Goal: Transaction & Acquisition: Purchase product/service

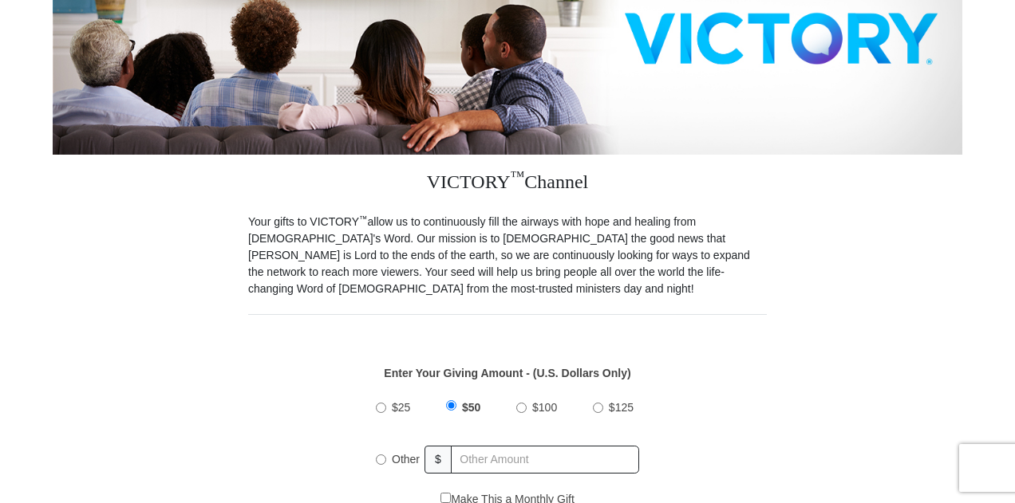
scroll to position [399, 0]
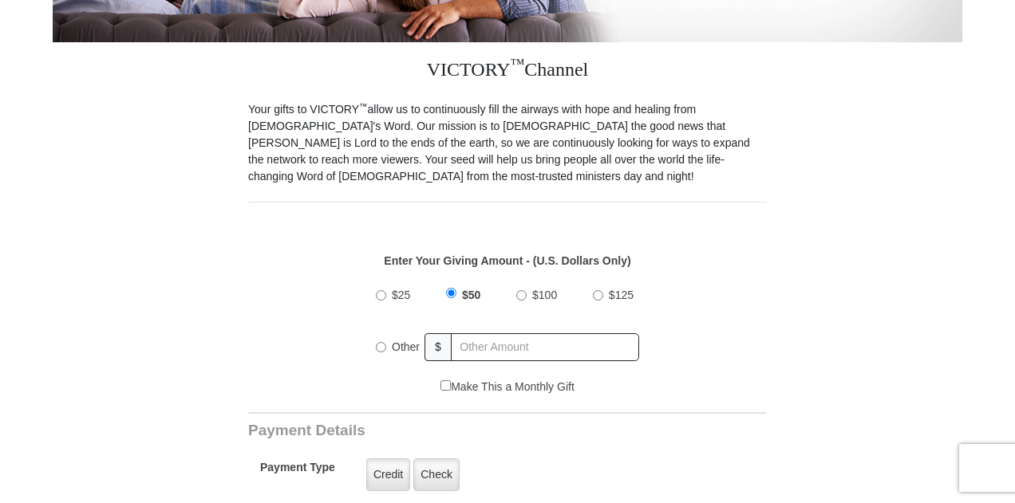
drag, startPoint x: 378, startPoint y: 331, endPoint x: 417, endPoint y: 332, distance: 39.1
click at [379, 342] on input "Other" at bounding box center [381, 347] width 10 height 10
radio input "true"
click at [501, 333] on input "text" at bounding box center [545, 347] width 187 height 28
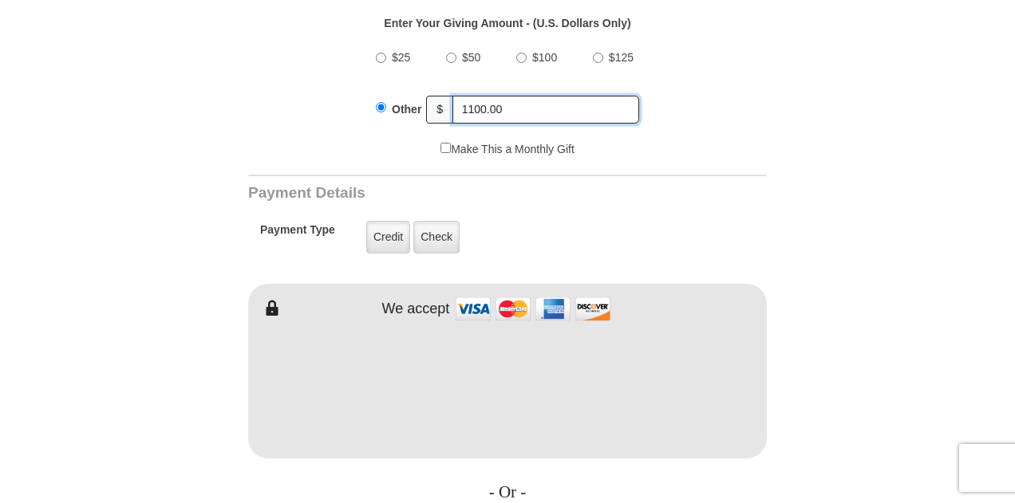
scroll to position [638, 0]
type input "1100.00"
click at [392, 224] on label "Credit" at bounding box center [388, 235] width 44 height 33
click at [0, 0] on input "Credit" at bounding box center [0, 0] width 0 height 0
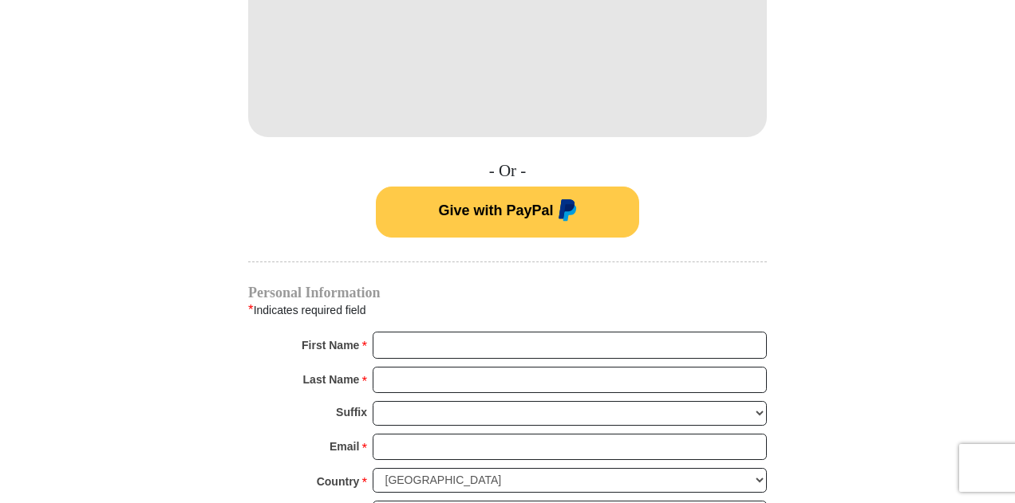
scroll to position [1037, 0]
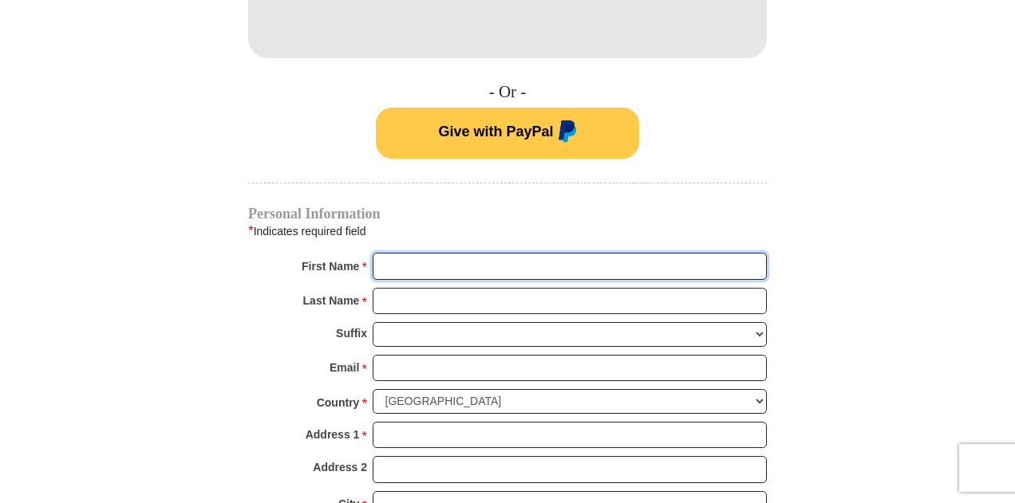
click at [391, 253] on input "First Name *" at bounding box center [570, 266] width 394 height 27
type input "m"
type input "[PERSON_NAME]"
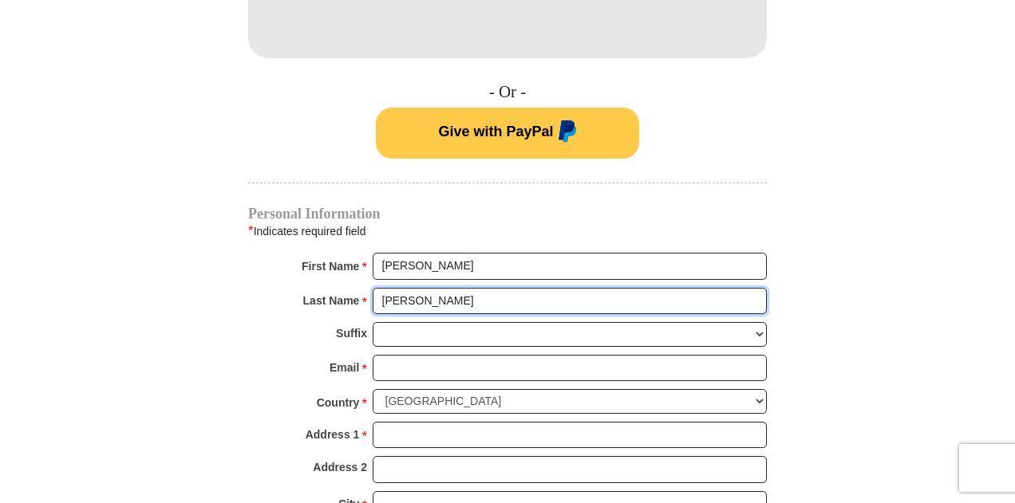
type input "[PERSON_NAME]"
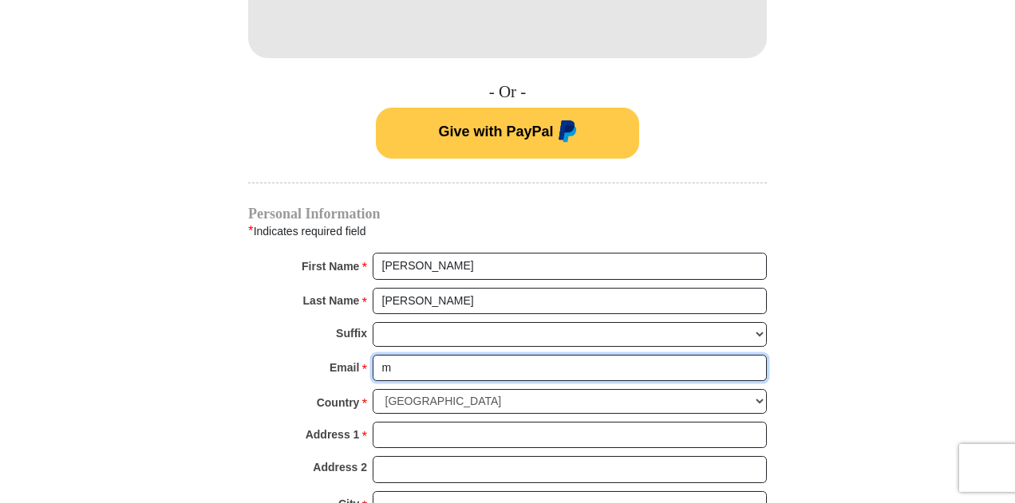
type input "[EMAIL_ADDRESS][DOMAIN_NAME]"
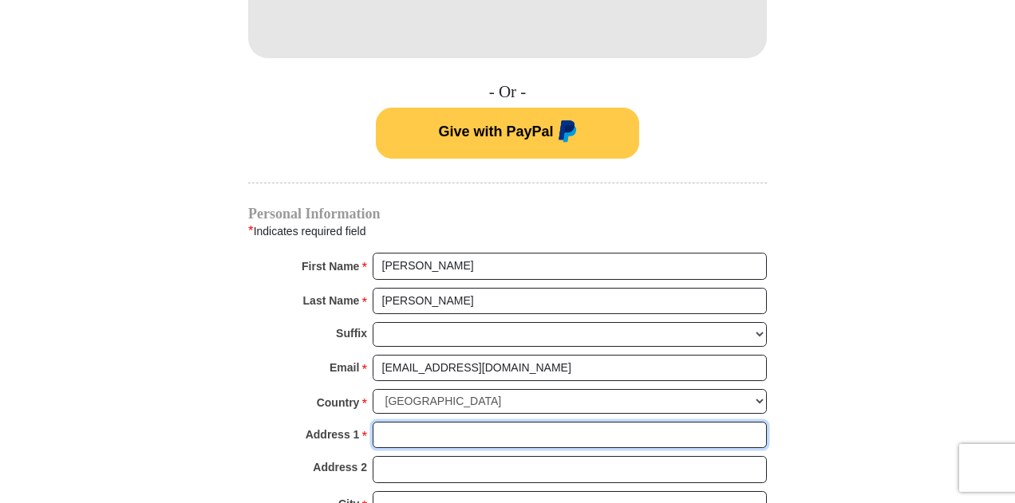
type input "[STREET_ADDRESS]"
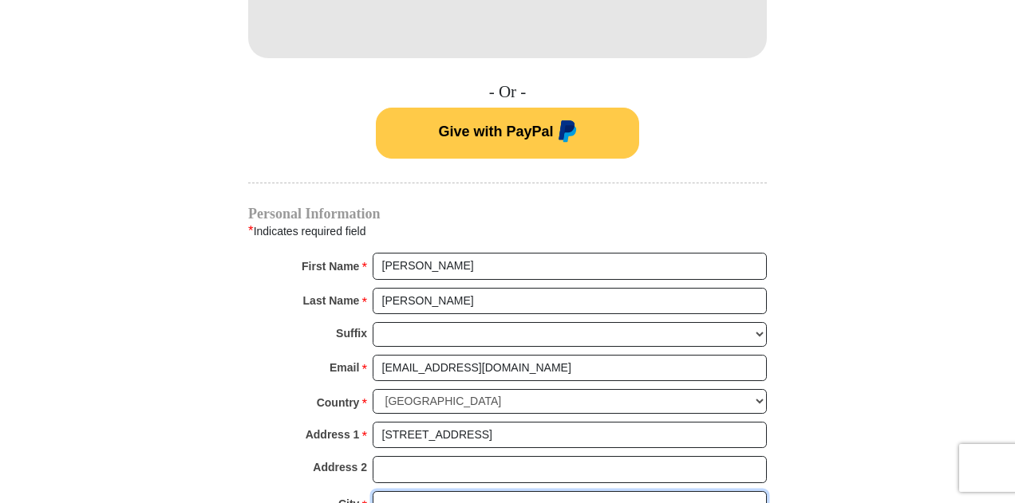
type input "Sebring"
select select "FL"
type input "33872"
type input "9547931920"
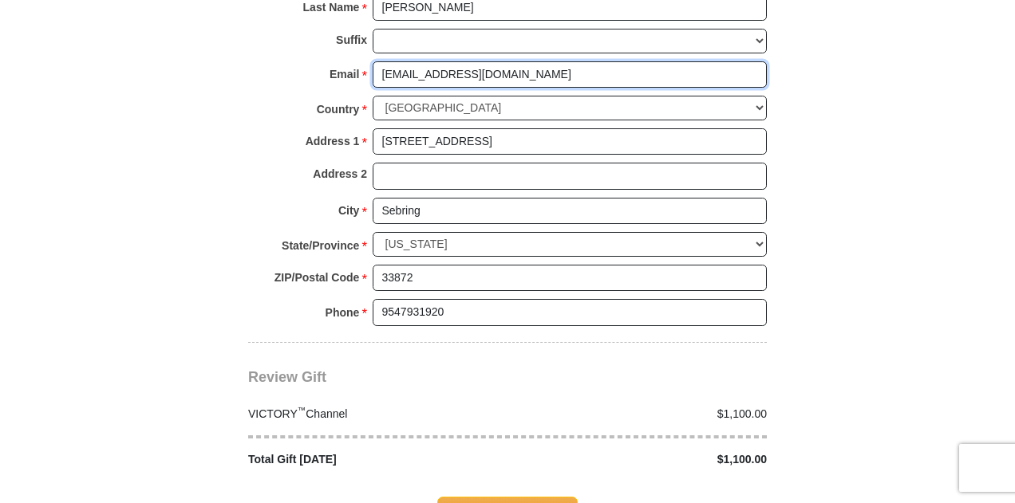
scroll to position [1436, 0]
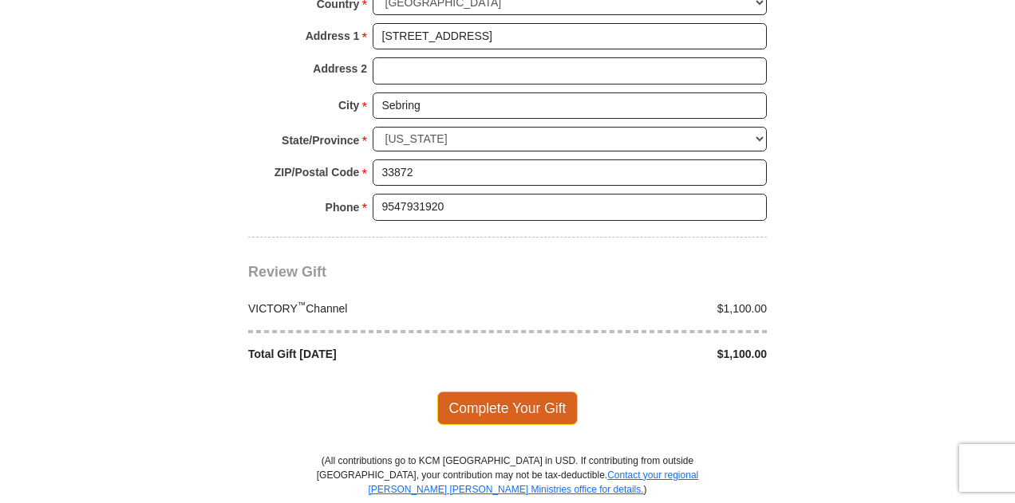
click at [509, 394] on span "Complete Your Gift" at bounding box center [507, 409] width 141 height 34
